Goal: Find specific page/section: Find specific page/section

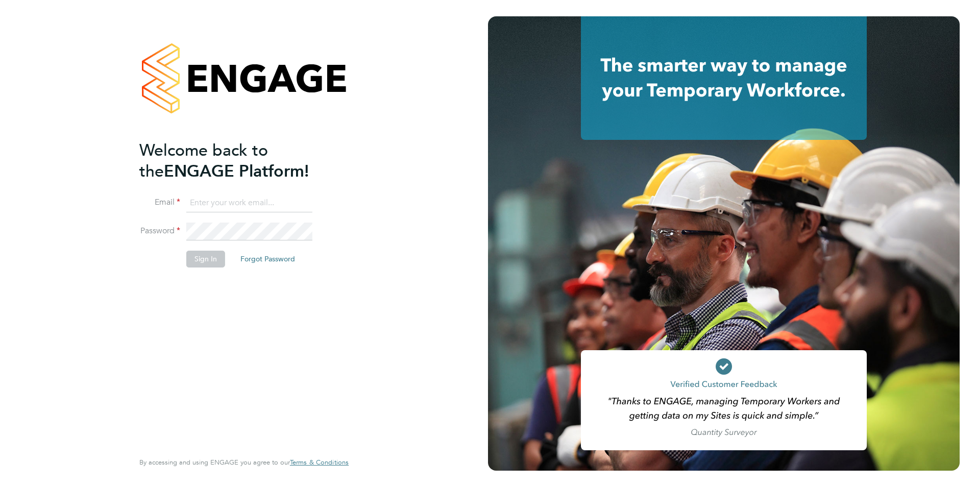
type input "[PERSON_NAME][EMAIL_ADDRESS][PERSON_NAME][DOMAIN_NAME]"
click at [218, 264] on button "Sign In" at bounding box center [205, 259] width 39 height 16
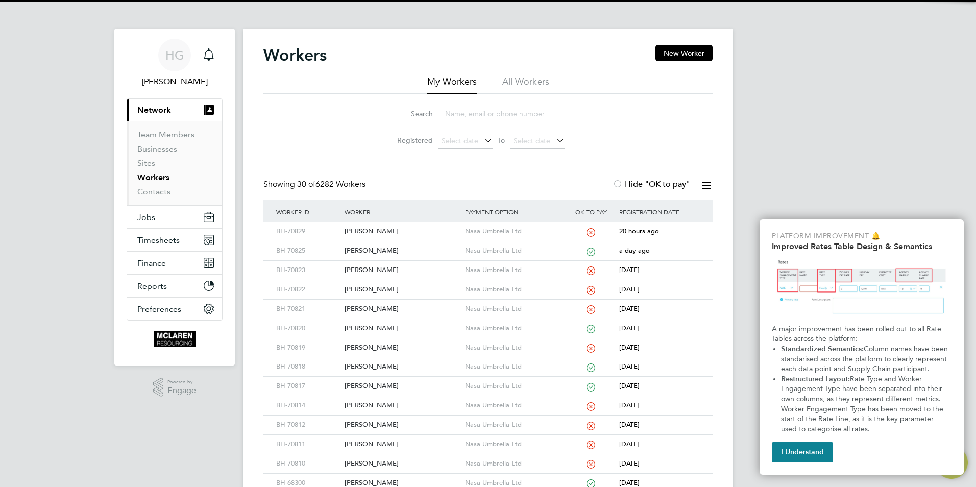
click at [481, 115] on input at bounding box center [514, 114] width 149 height 20
type input "KAMEL C"
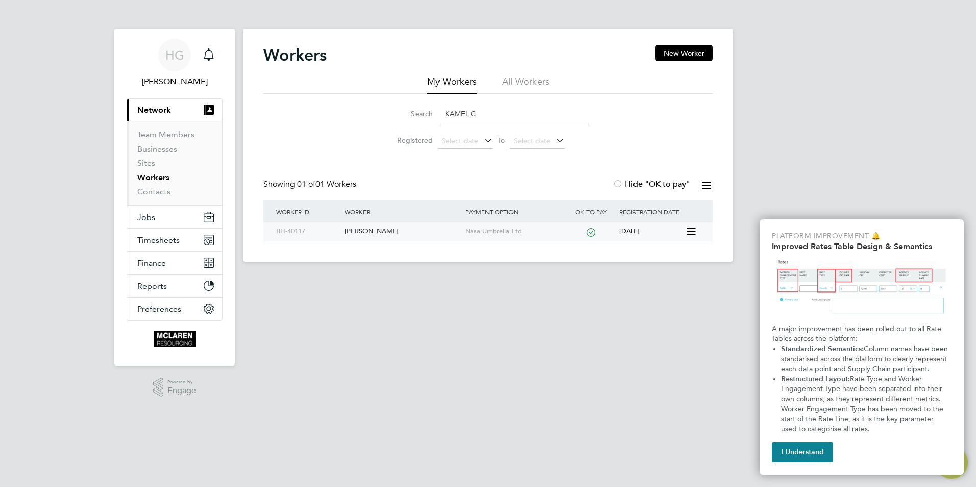
click at [384, 232] on div "[PERSON_NAME]" at bounding box center [402, 231] width 120 height 19
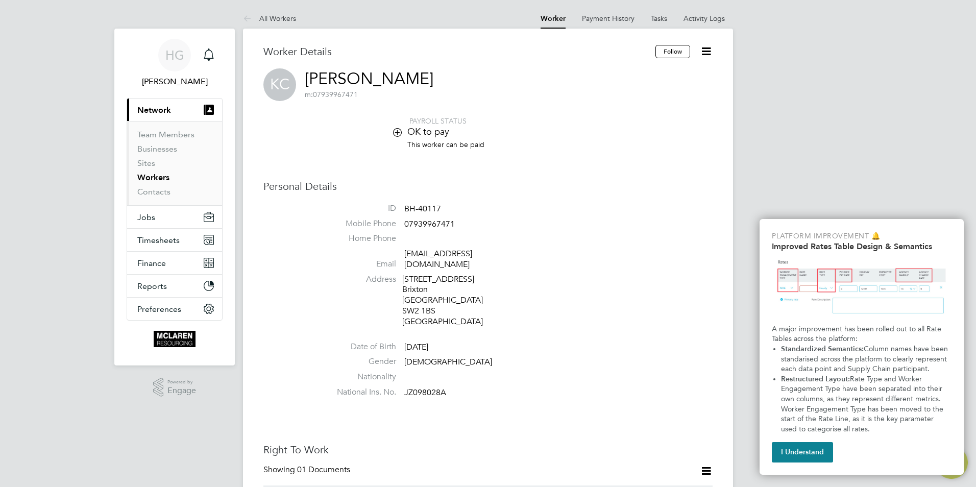
click at [149, 177] on link "Workers" at bounding box center [153, 178] width 32 height 10
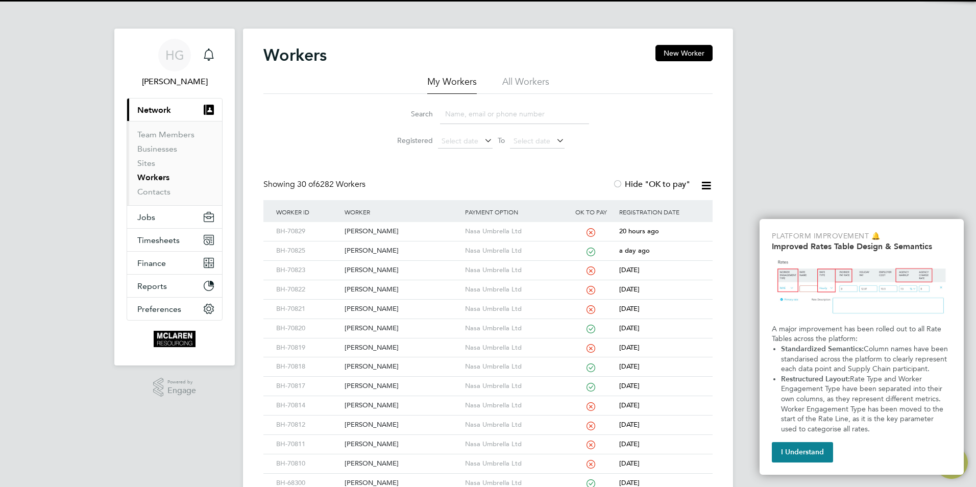
click at [450, 113] on input at bounding box center [514, 114] width 149 height 20
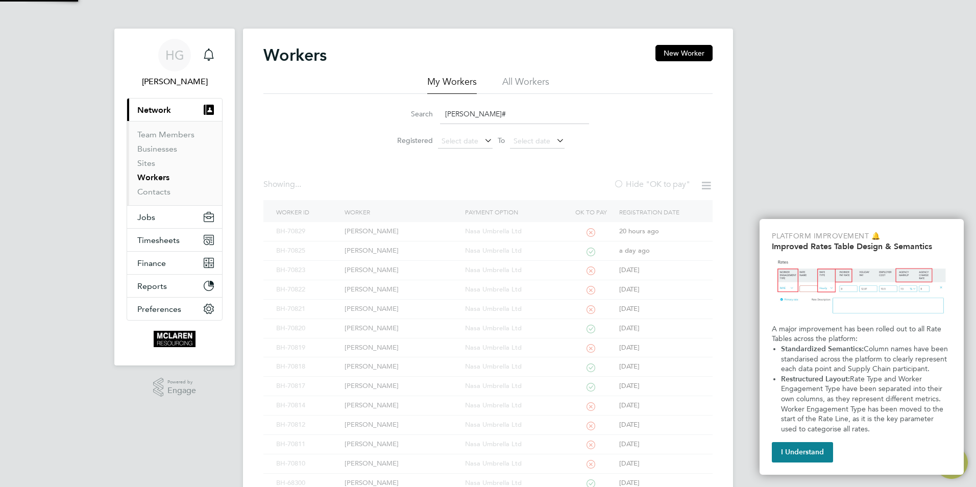
type input "goshe"
